Goal: Task Accomplishment & Management: Manage account settings

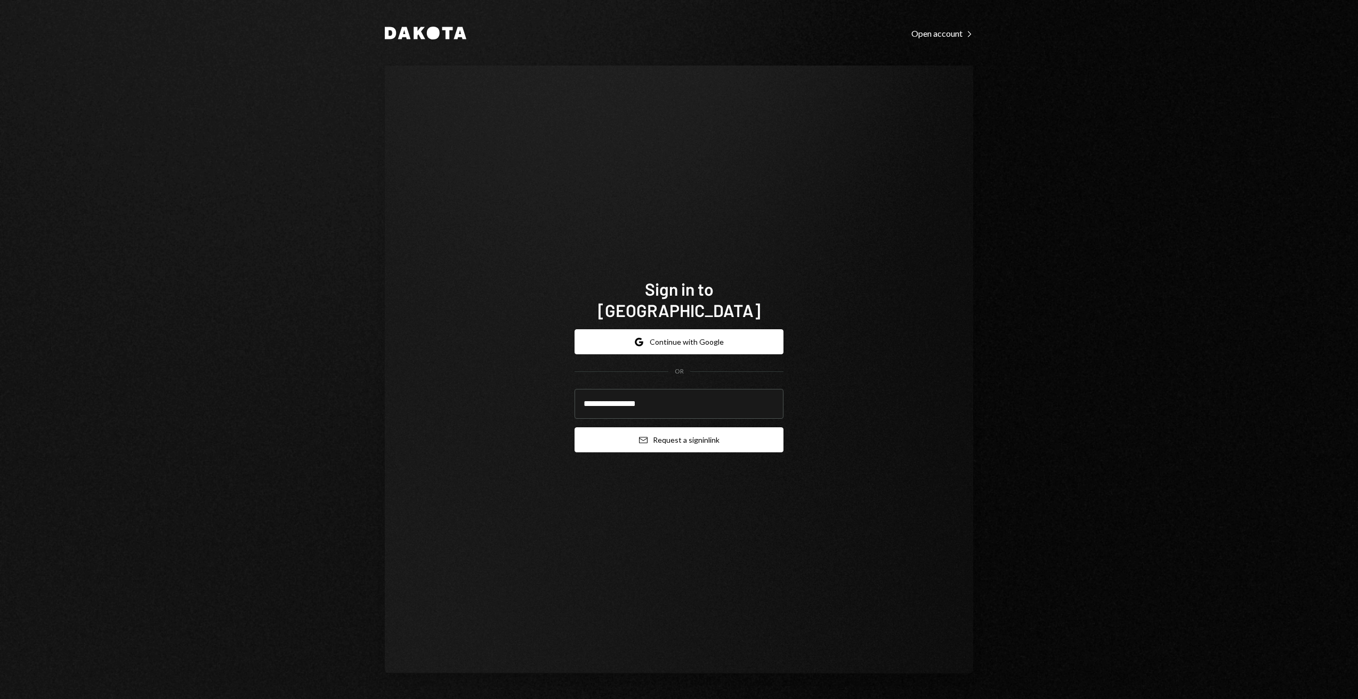
type input "**********"
click at [720, 431] on button "Email Request a sign in link" at bounding box center [679, 440] width 209 height 25
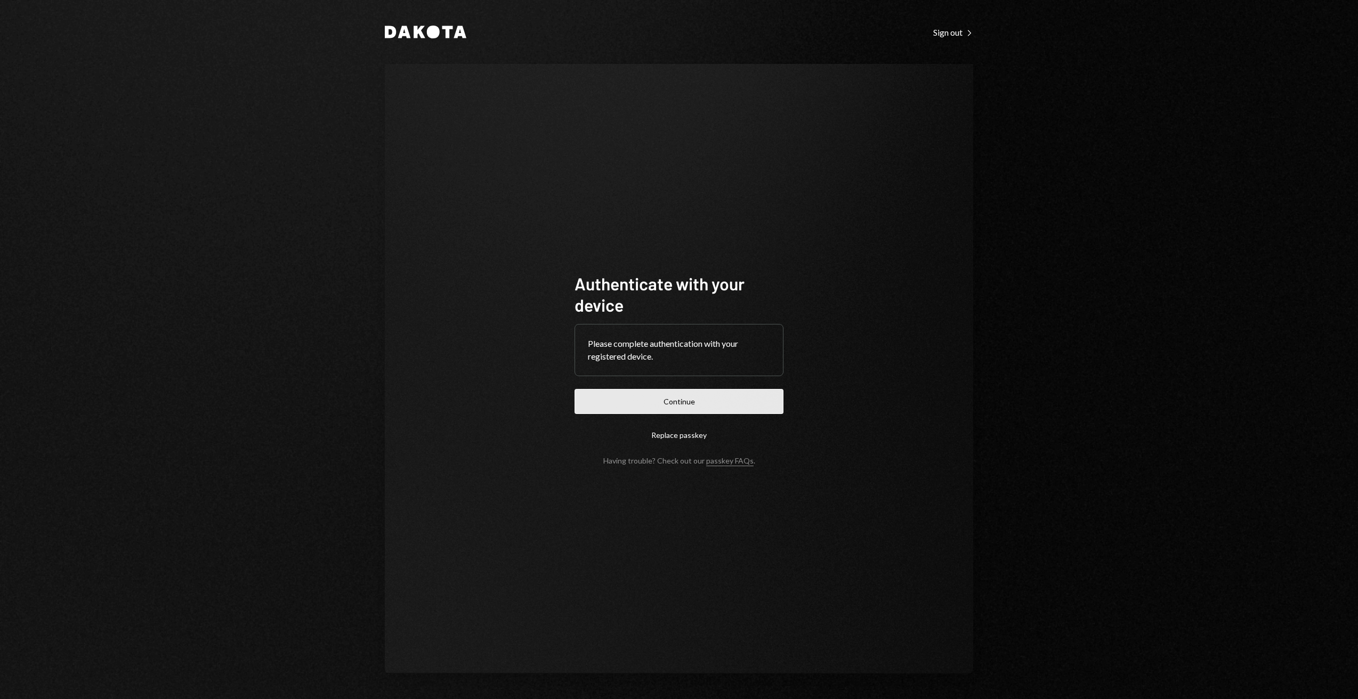
click at [631, 398] on button "Continue" at bounding box center [679, 401] width 209 height 25
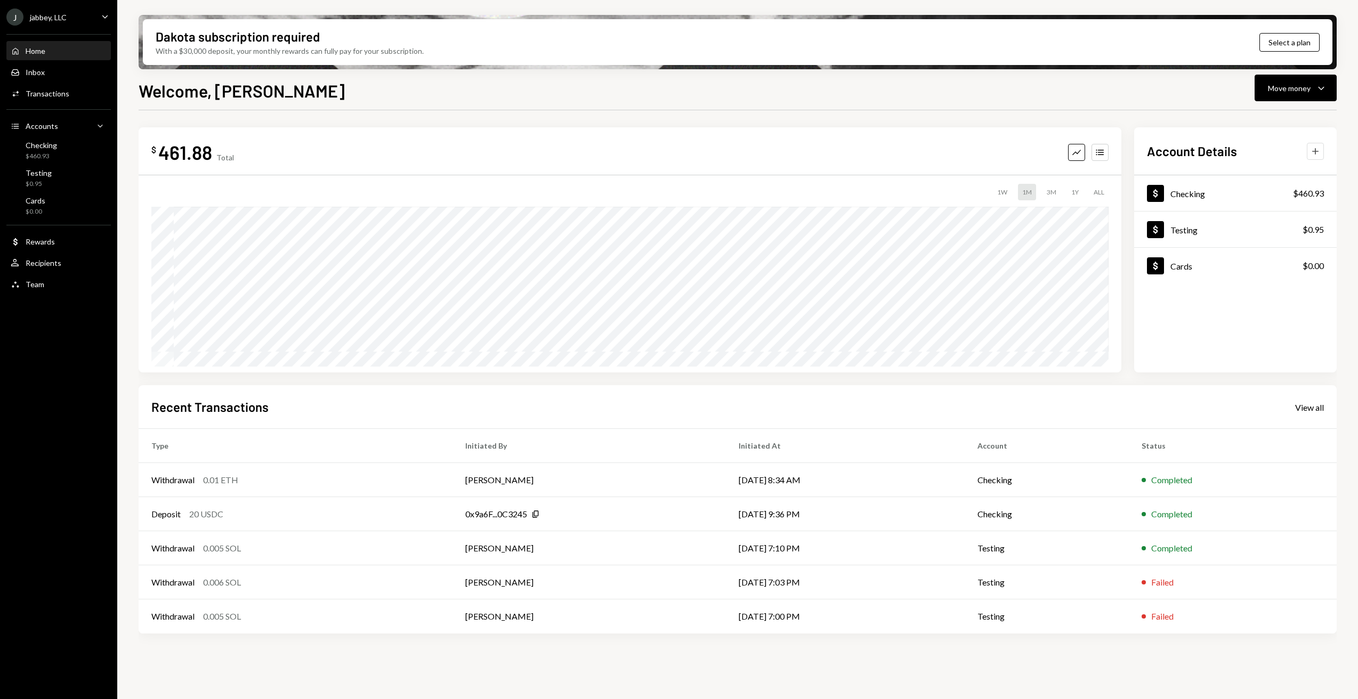
click at [1313, 154] on icon "Plus" at bounding box center [1315, 151] width 11 height 11
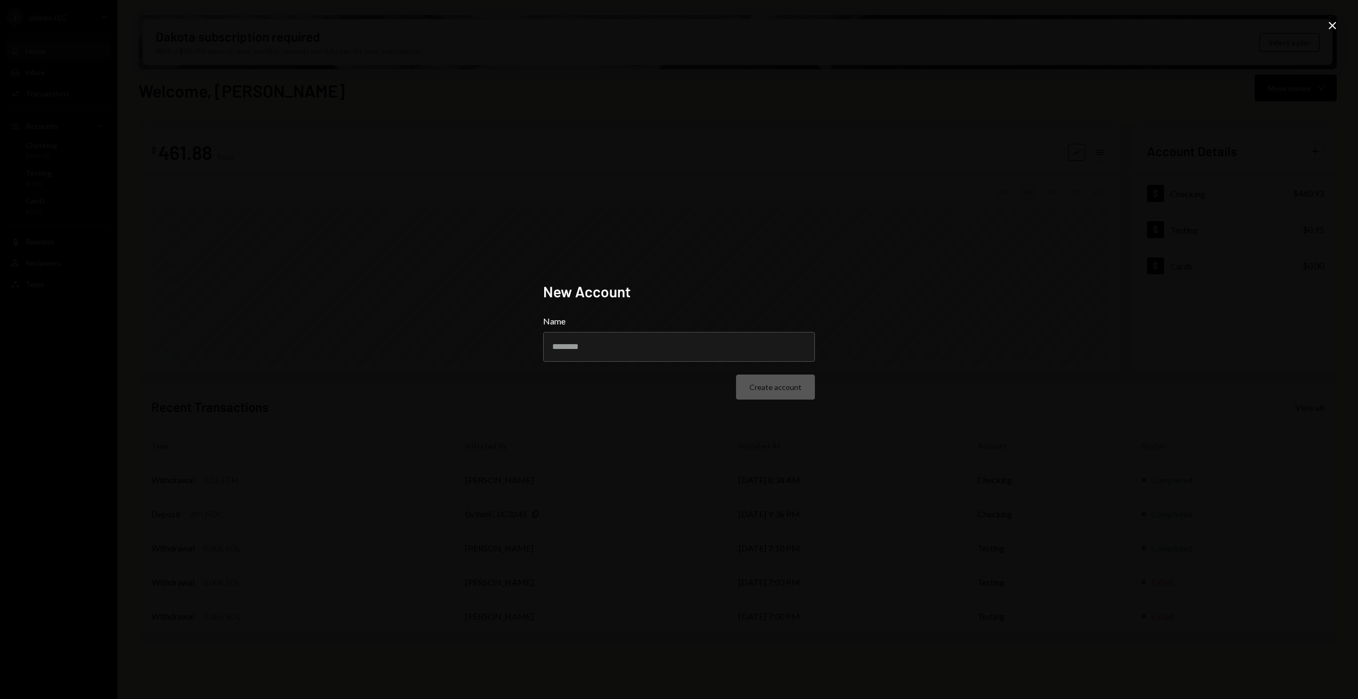
click at [1133, 254] on div "New Account Name Create account Close" at bounding box center [679, 349] width 1358 height 699
click at [1330, 21] on icon "Close" at bounding box center [1332, 25] width 13 height 13
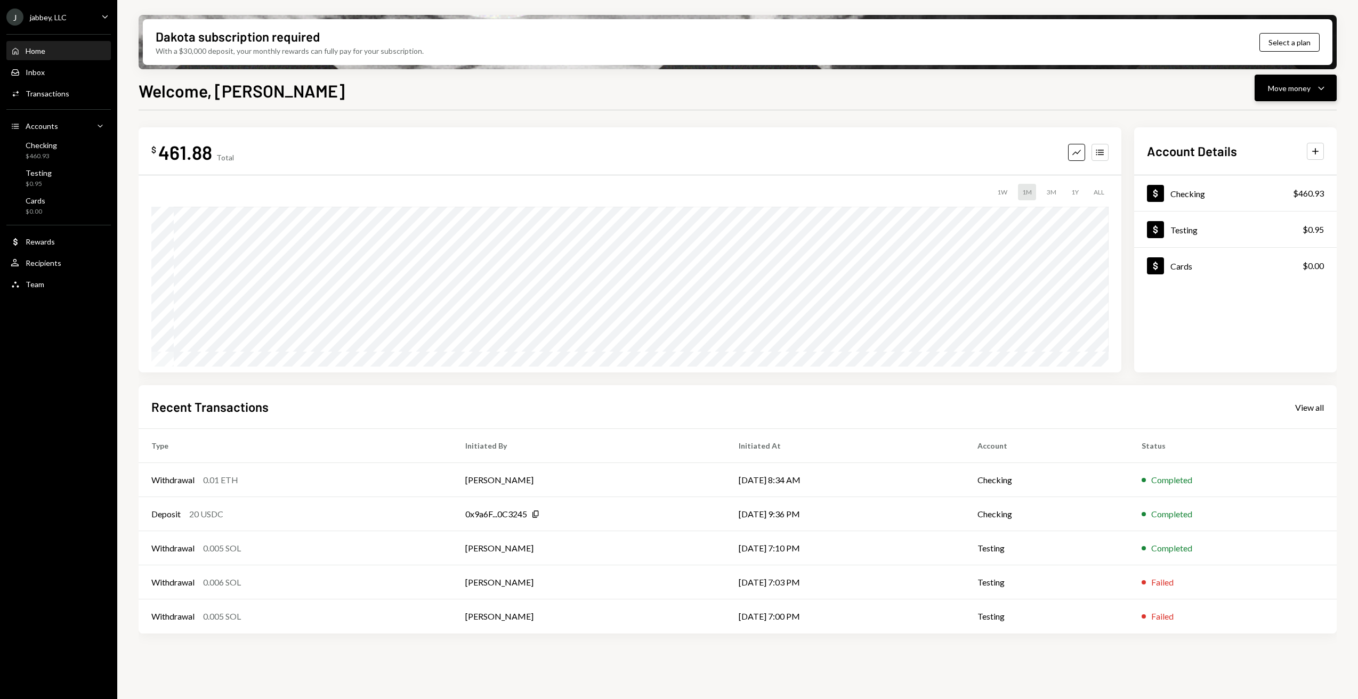
click at [1284, 90] on div "Move money" at bounding box center [1289, 88] width 43 height 11
click at [1273, 168] on div "Deposit" at bounding box center [1288, 168] width 78 height 11
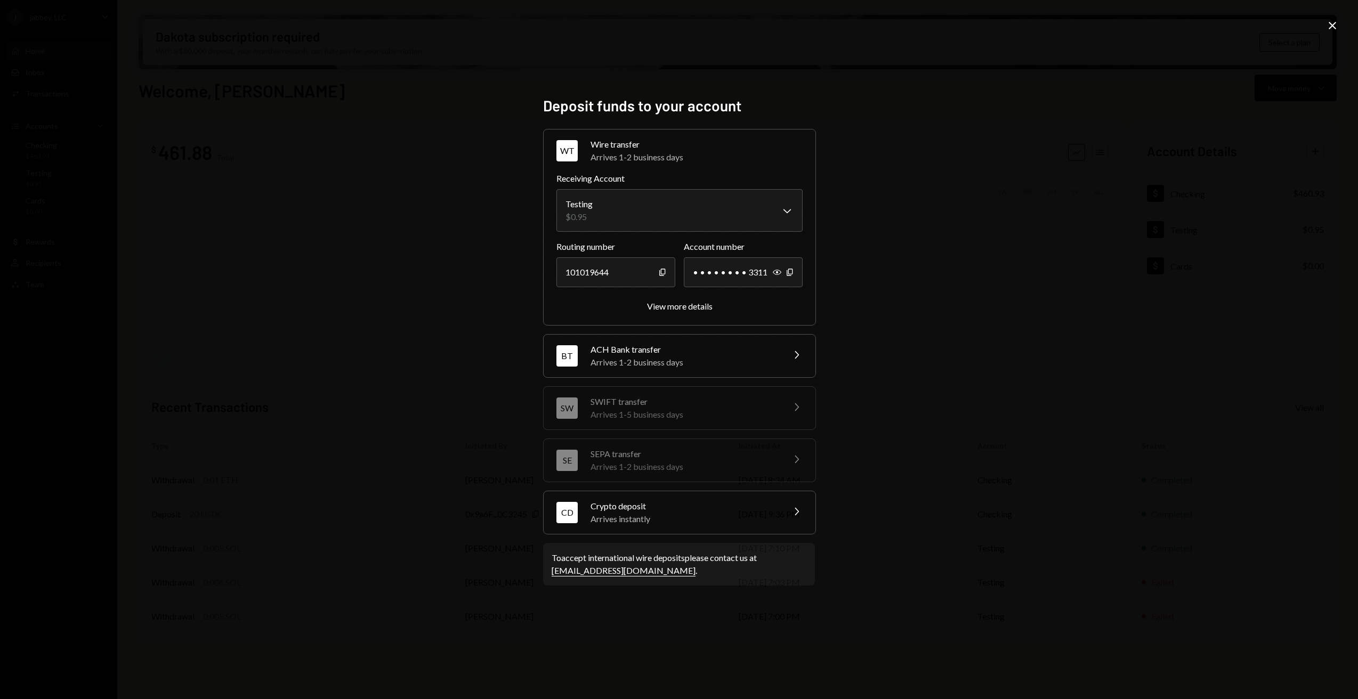
click at [778, 358] on div "BT ACH Bank transfer Arrives 1-2 business days Chevron Right" at bounding box center [680, 356] width 272 height 43
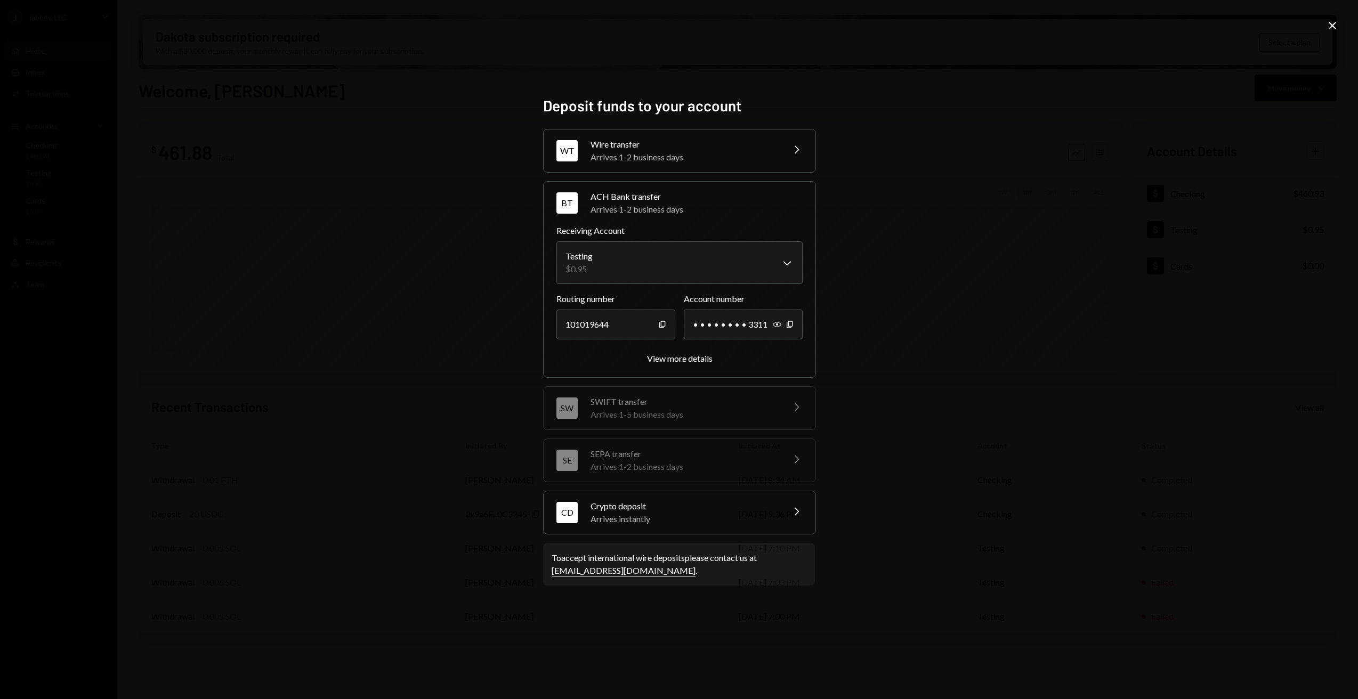
click at [914, 351] on div "**********" at bounding box center [679, 349] width 1358 height 699
click at [1334, 26] on icon "Close" at bounding box center [1332, 25] width 13 height 13
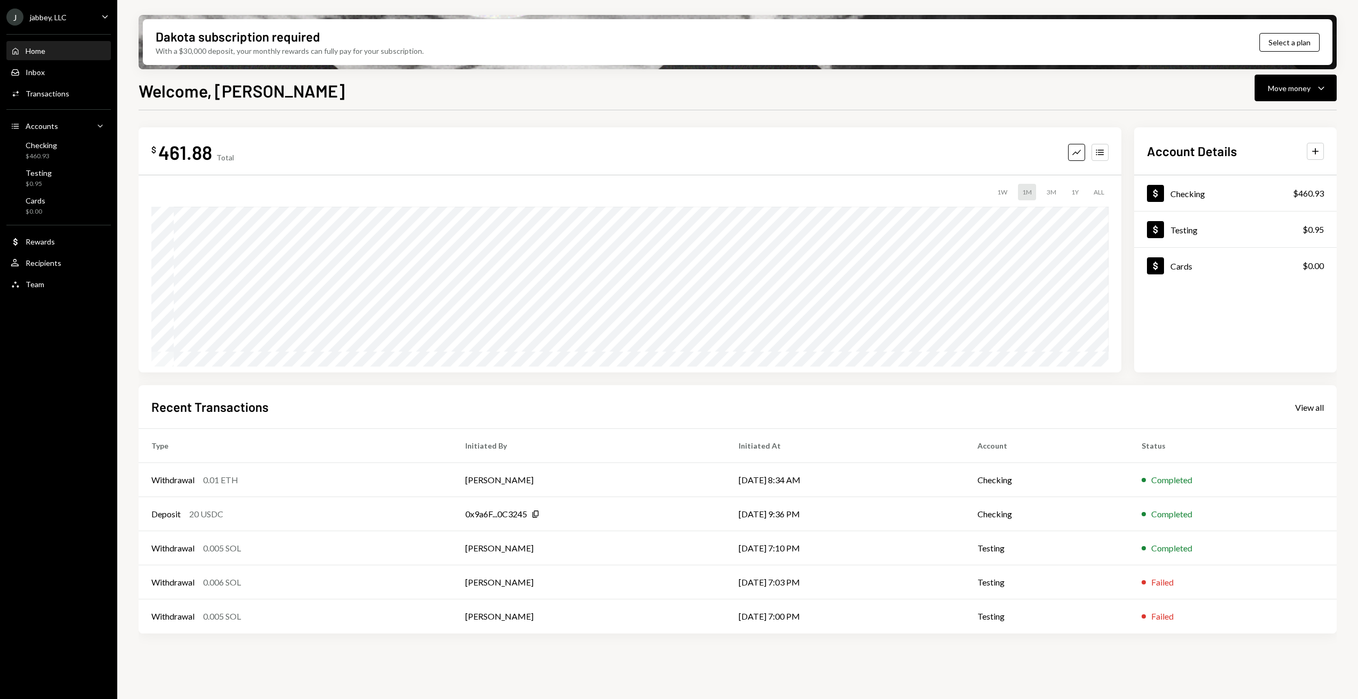
click at [689, 123] on div "$ 461.88 Total Graph Accounts 1W 1M 3M 1Y ALL Account Details Plus Dollar Check…" at bounding box center [738, 382] width 1198 height 545
